Goal: Task Accomplishment & Management: Use online tool/utility

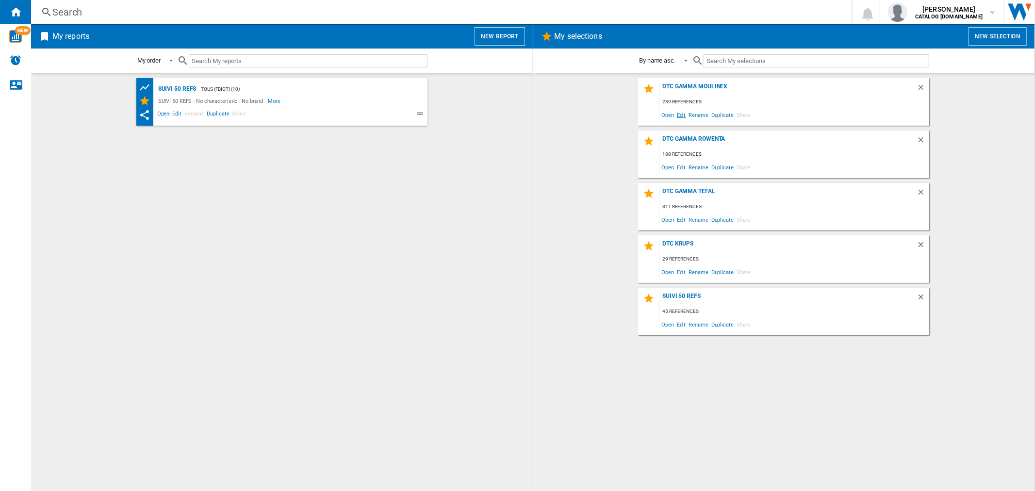
click at [685, 114] on span "Edit" at bounding box center [682, 114] width 12 height 13
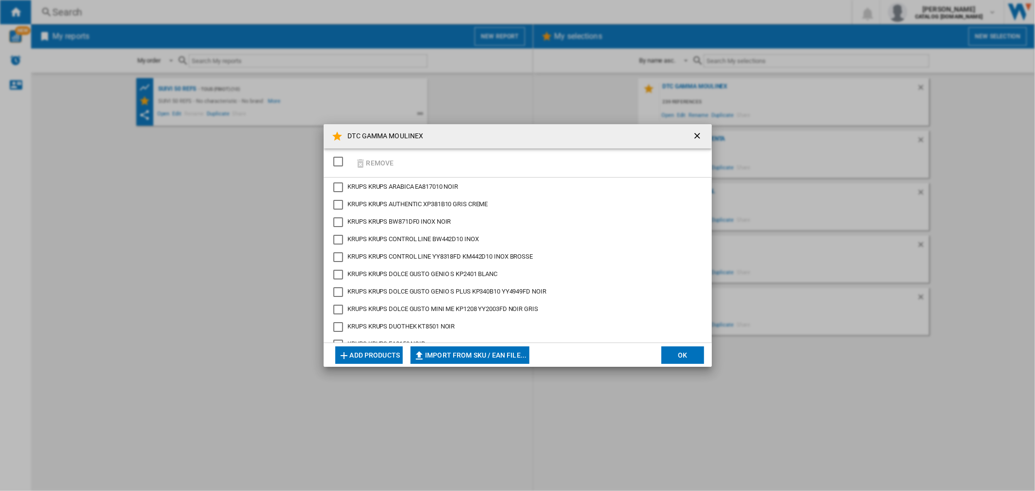
click at [386, 351] on button "Add products" at bounding box center [369, 355] width 68 height 17
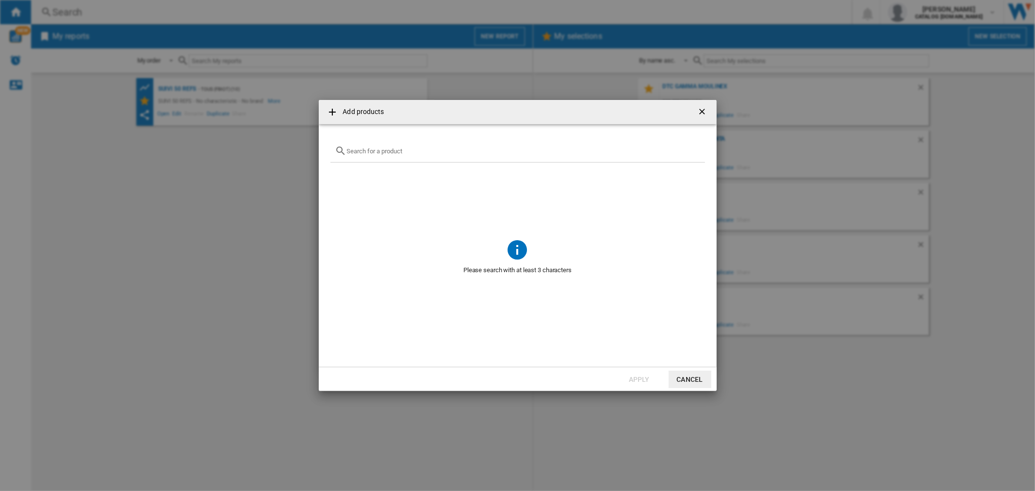
click at [409, 146] on div at bounding box center [518, 151] width 375 height 23
click at [399, 152] on input "text" at bounding box center [523, 151] width 353 height 7
paste input "EZ9228F0"
type input "EZ9228F0"
drag, startPoint x: 511, startPoint y: 172, endPoint x: 366, endPoint y: 173, distance: 144.7
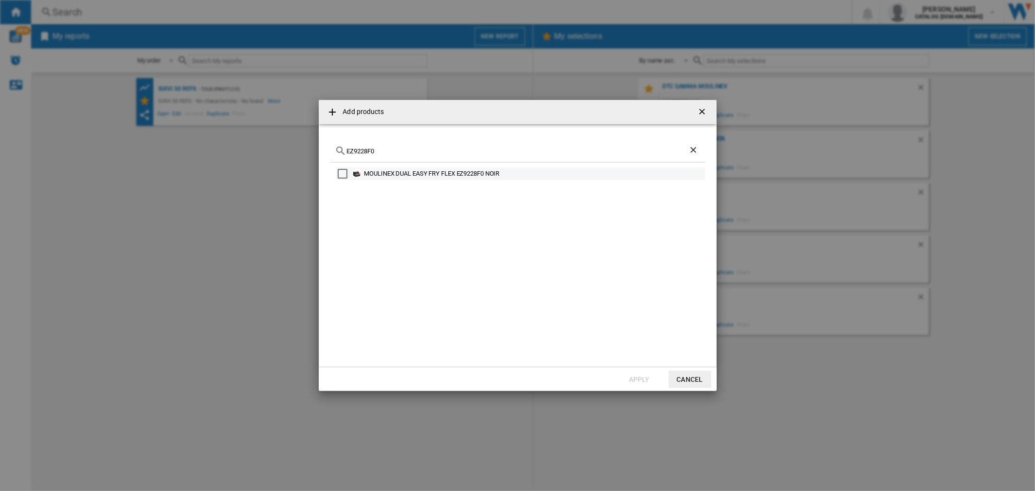
click at [366, 173] on div "MOULINEX DUAL EASY FRY FLEX EZ9228F0 NOIR" at bounding box center [534, 174] width 339 height 10
copy div "MOULINEX DUAL EASY FRY FLEX EZ9228F0 NOIR"
click at [630, 376] on button "Apply" at bounding box center [639, 379] width 43 height 17
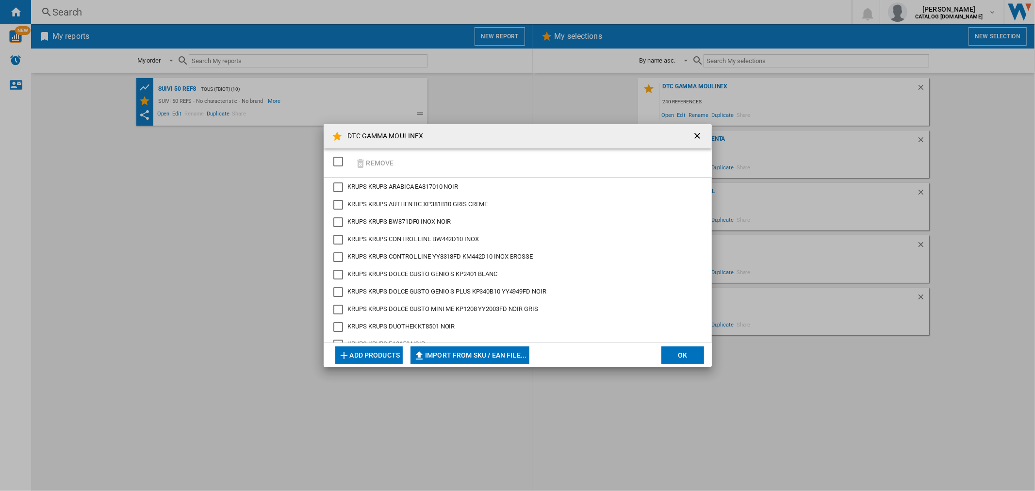
scroll to position [1604, 0]
click at [700, 136] on ng-md-icon "getI18NText('BUTTONS.CLOSE_DIALOG')" at bounding box center [699, 137] width 12 height 12
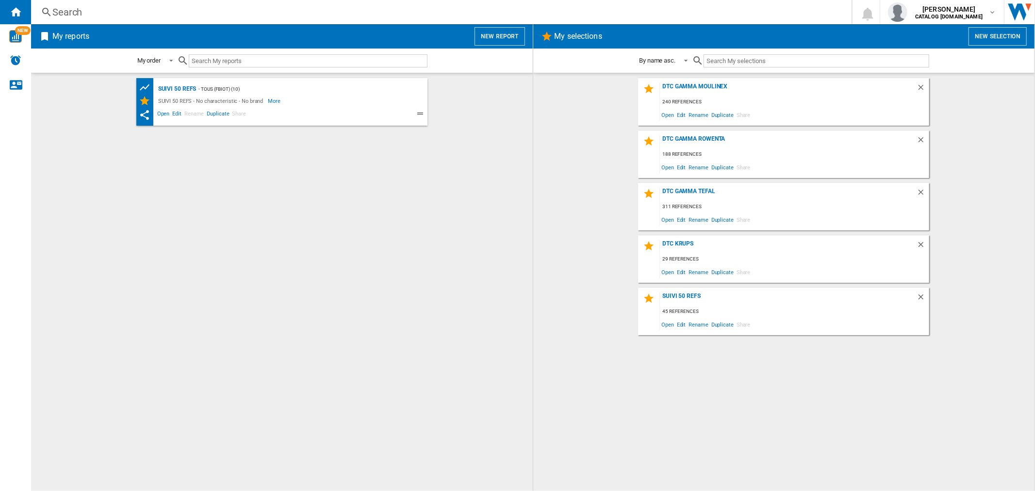
click at [104, 15] on div "Search" at bounding box center [439, 12] width 774 height 14
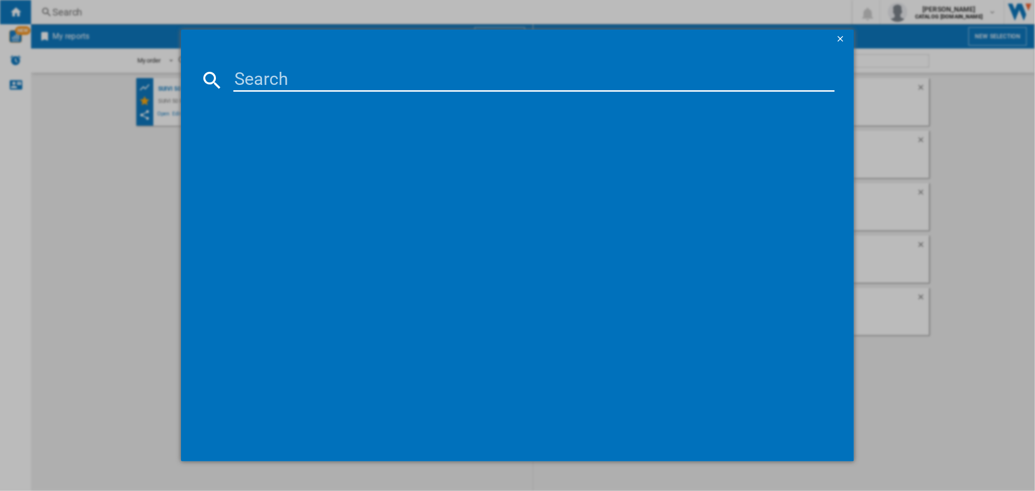
click at [324, 68] on input at bounding box center [533, 79] width 601 height 23
paste input "EZ9228F0"
type input "EZ9228F0"
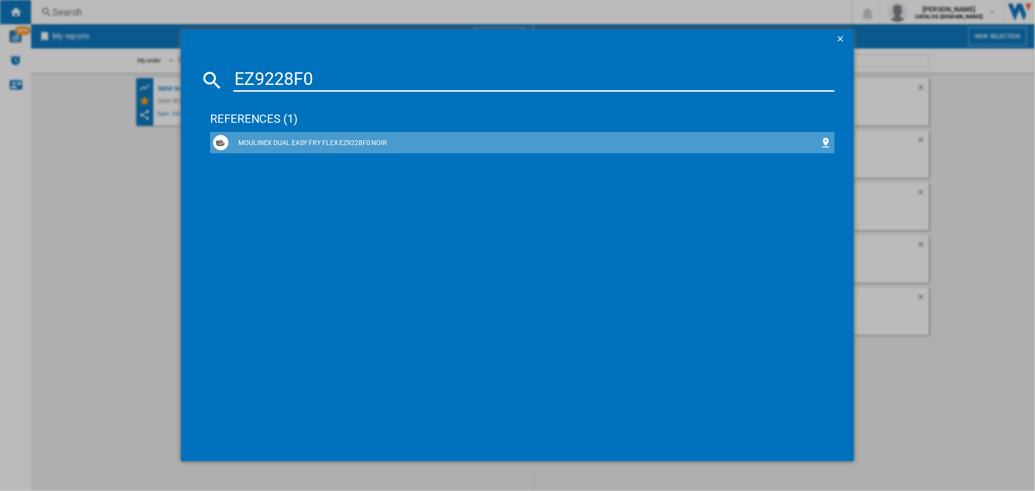
click at [308, 136] on div "MOULINEX DUAL EASY FRY FLEX EZ9228F0 NOIR" at bounding box center [522, 143] width 618 height 16
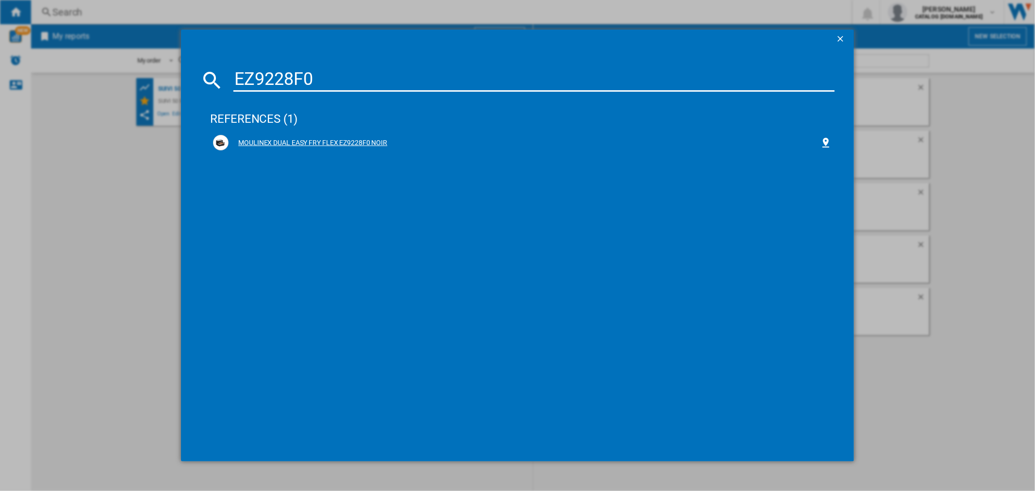
click at [350, 144] on div "MOULINEX DUAL EASY FRY FLEX EZ9228F0 NOIR" at bounding box center [524, 143] width 591 height 10
